Goal: Task Accomplishment & Management: Complete application form

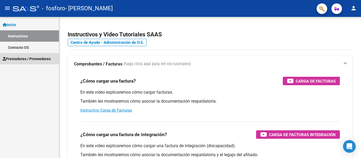
click at [29, 56] on span "Prestadores / Proveedores" at bounding box center [27, 59] width 48 height 6
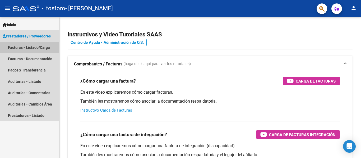
click at [29, 48] on link "Facturas - Listado/Carga" at bounding box center [29, 47] width 59 height 11
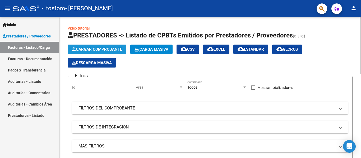
click at [84, 50] on span "Cargar Comprobante" at bounding box center [97, 49] width 50 height 5
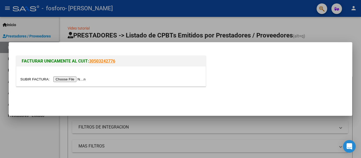
click at [65, 79] on input "file" at bounding box center [53, 80] width 67 height 6
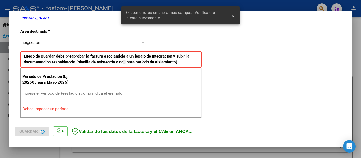
scroll to position [123, 0]
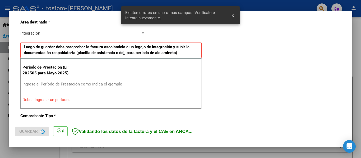
click at [81, 83] on input "Ingrese el Período de Prestación como indica el ejemplo" at bounding box center [83, 84] width 122 height 5
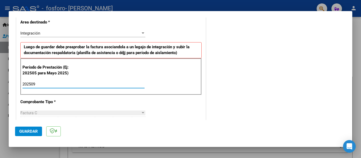
type input "202509"
click at [25, 132] on span "Guardar" at bounding box center [28, 131] width 18 height 5
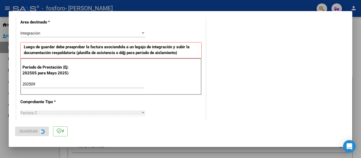
scroll to position [0, 0]
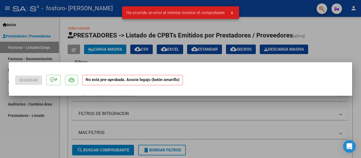
click at [220, 115] on div at bounding box center [180, 79] width 361 height 158
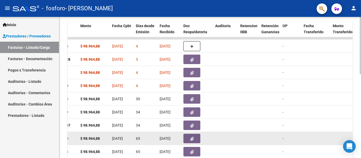
scroll to position [154, 0]
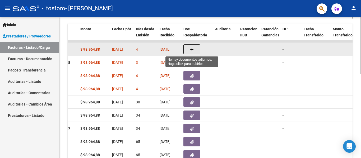
click at [192, 53] on button "button" at bounding box center [191, 49] width 17 height 10
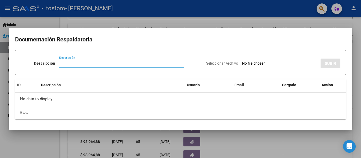
click at [104, 65] on input "Descripción" at bounding box center [121, 63] width 125 height 5
type input "planilla"
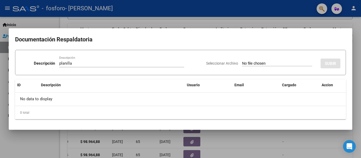
click at [255, 62] on input "Seleccionar Archivo" at bounding box center [277, 63] width 70 height 5
type input "C:\fakepath\[PERSON_NAME] .pdf"
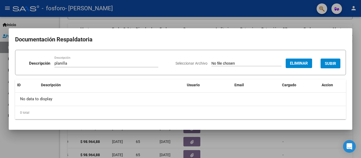
click at [336, 60] on button "SUBIR" at bounding box center [330, 64] width 20 height 10
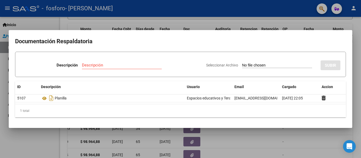
click at [245, 142] on div at bounding box center [180, 79] width 361 height 158
